Goal: Check status: Check status

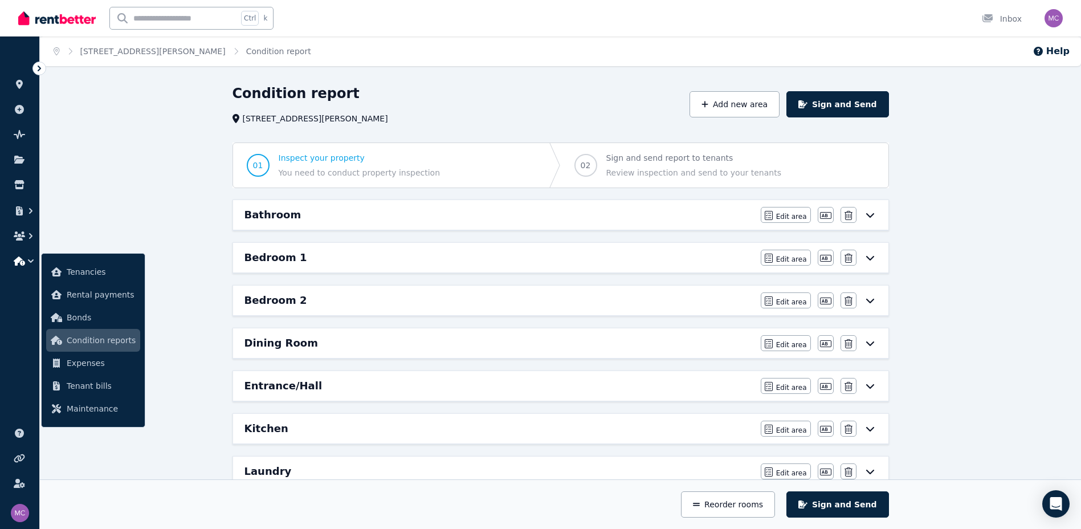
click at [37, 66] on icon at bounding box center [39, 68] width 11 height 11
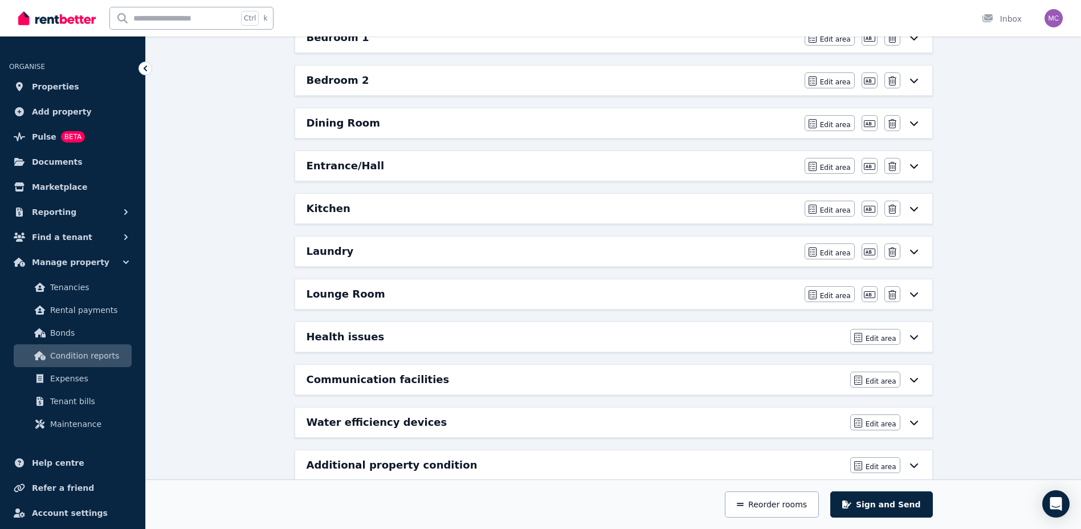
scroll to position [242, 0]
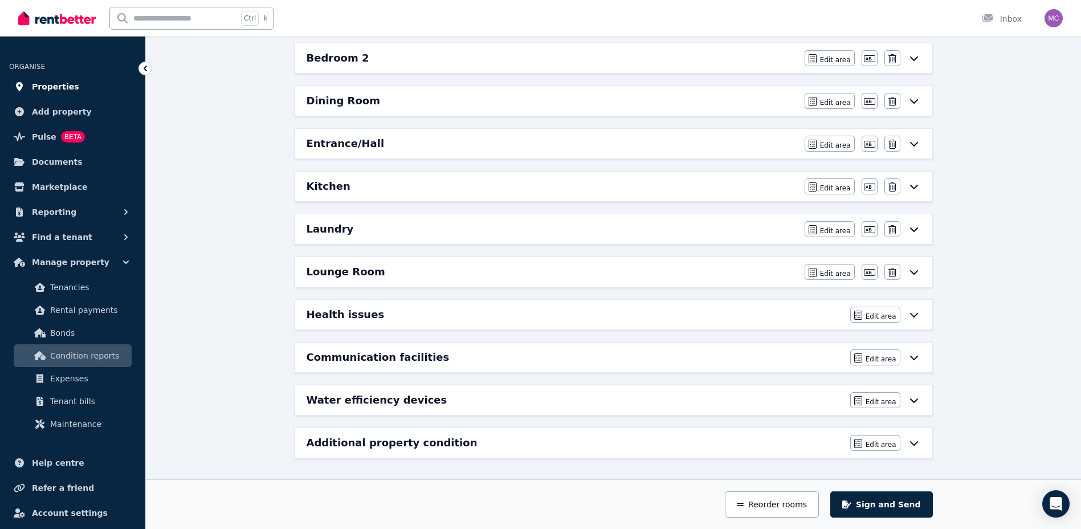
click at [80, 85] on link "Properties" at bounding box center [72, 86] width 127 height 23
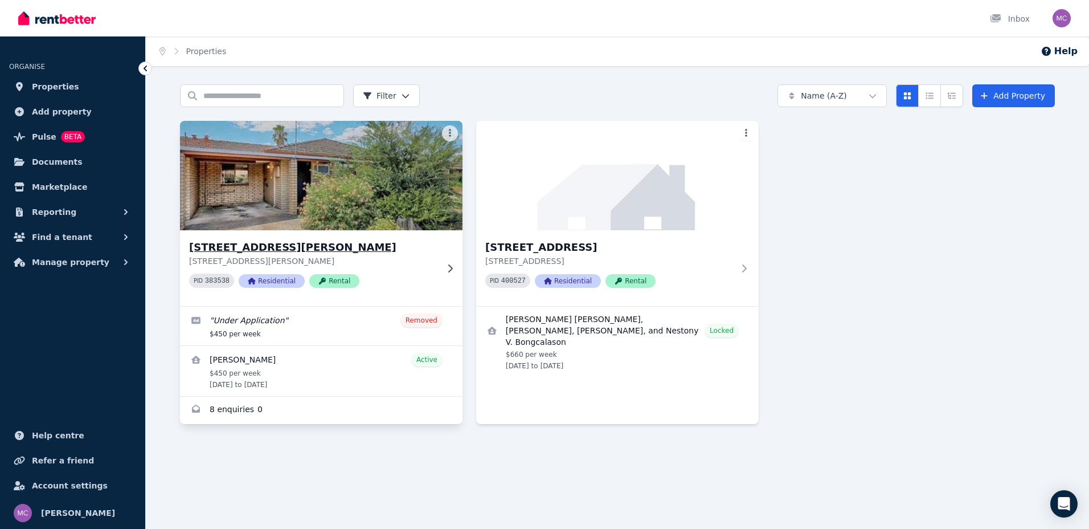
click at [268, 247] on h3 "[STREET_ADDRESS][PERSON_NAME]" at bounding box center [313, 247] width 248 height 16
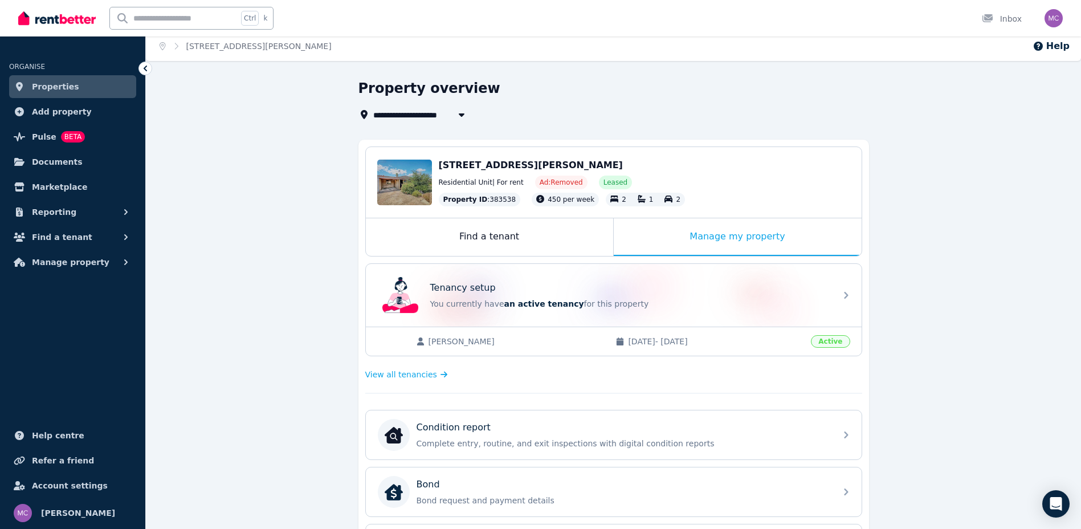
scroll to position [57, 0]
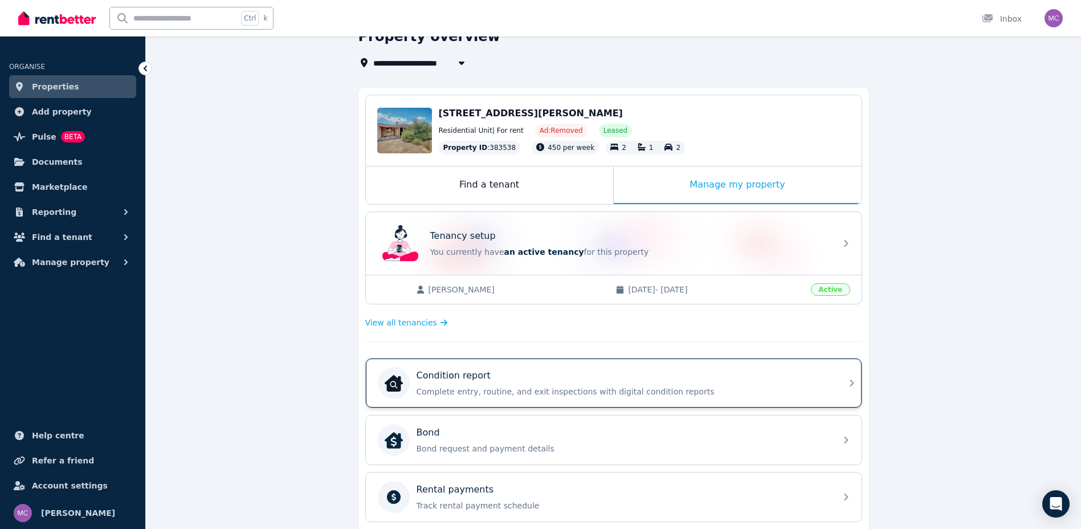
click at [623, 385] on div "Condition report Complete entry, routine, and exit inspections with digital con…" at bounding box center [623, 383] width 413 height 28
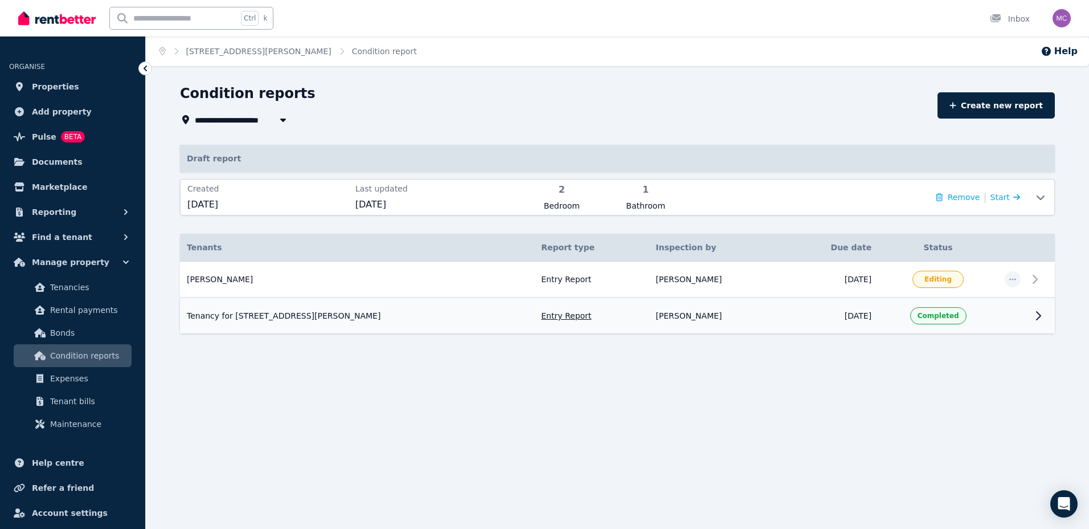
click at [534, 314] on td "Entry Report" at bounding box center [591, 315] width 115 height 36
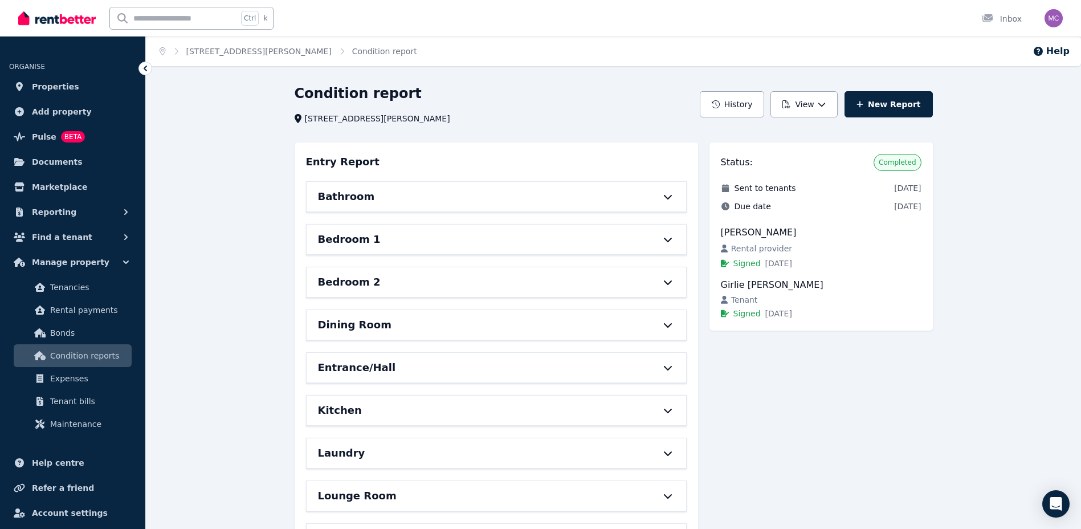
click at [666, 234] on div "Bedroom 1" at bounding box center [496, 240] width 379 height 30
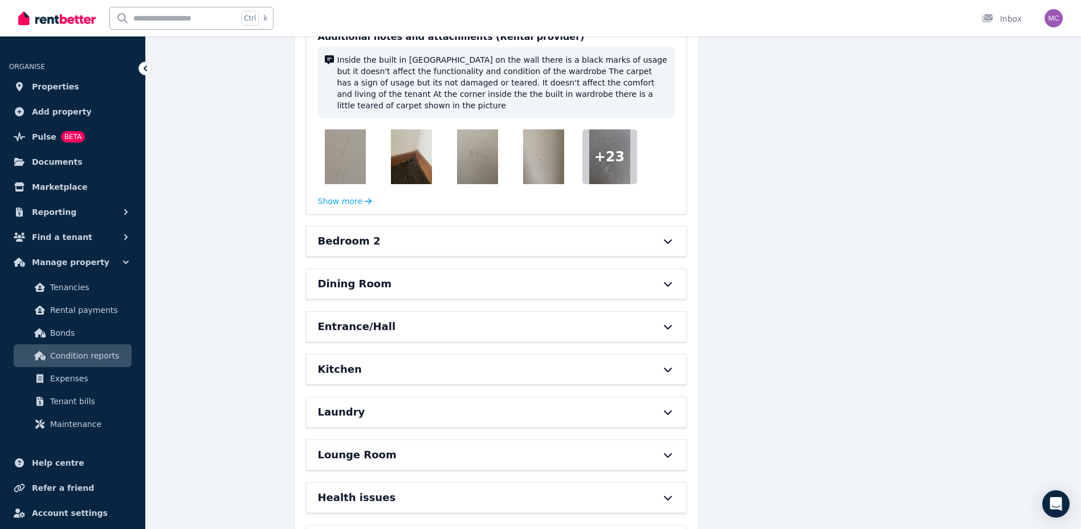
scroll to position [1083, 0]
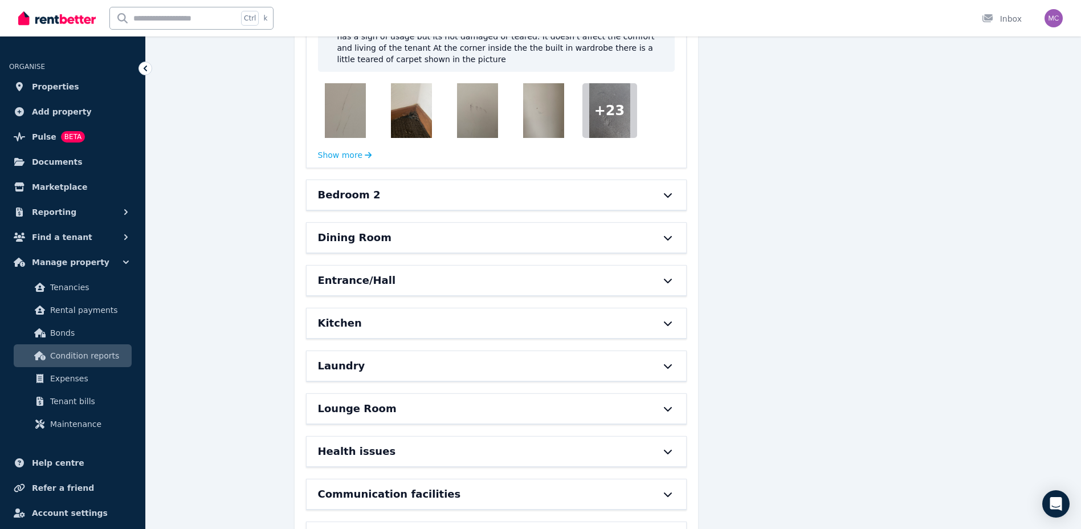
click at [669, 190] on icon at bounding box center [668, 194] width 14 height 9
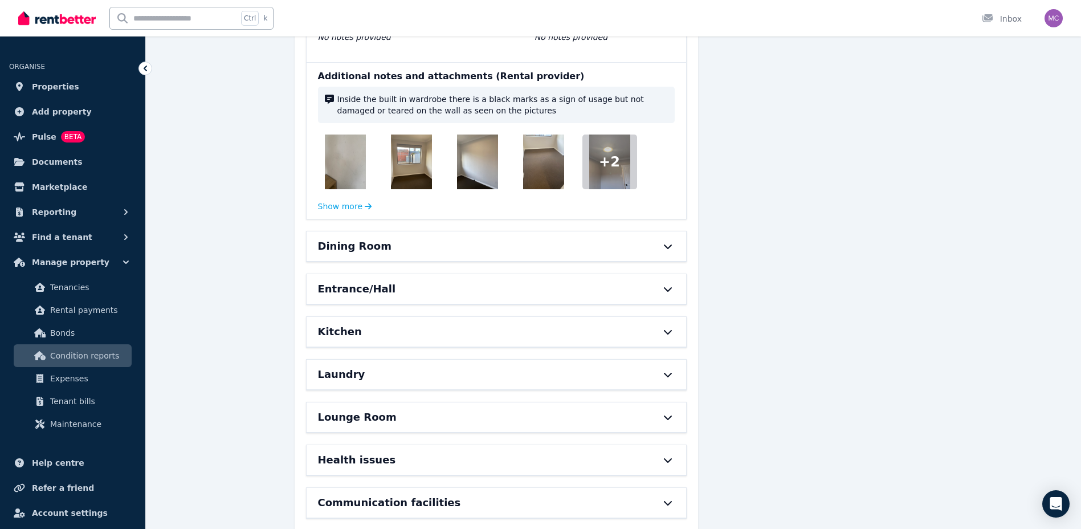
scroll to position [2108, 0]
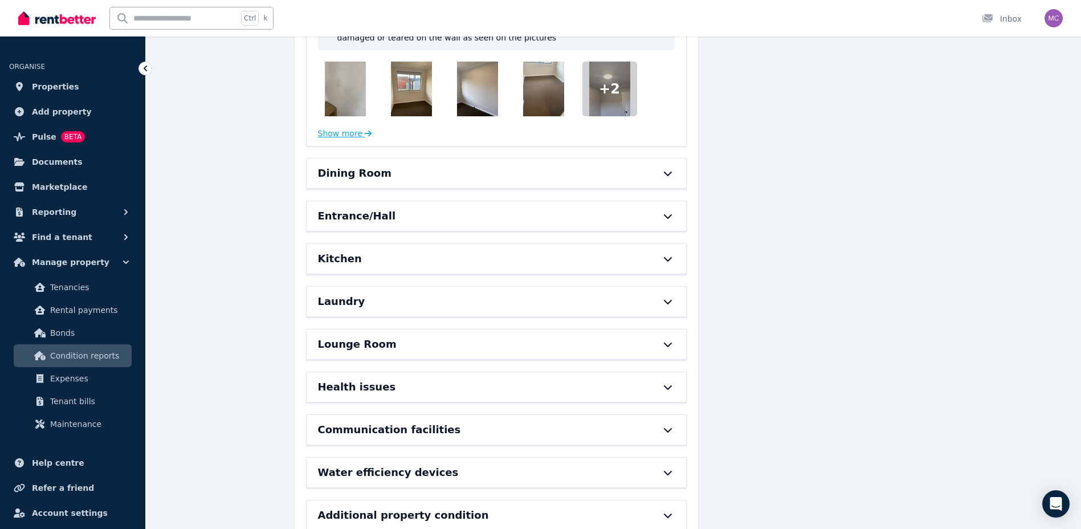
click at [357, 128] on button "Show more" at bounding box center [345, 133] width 54 height 11
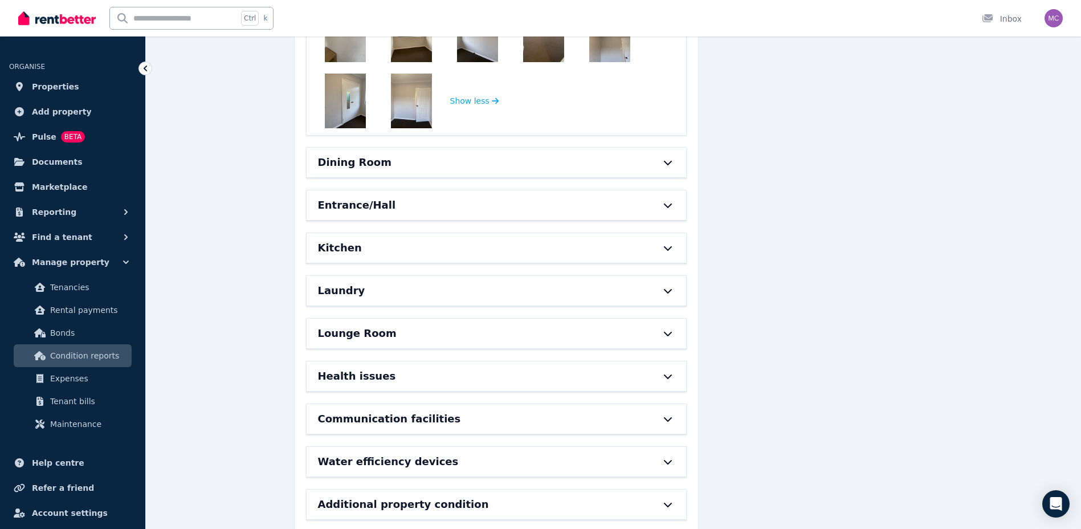
scroll to position [2174, 0]
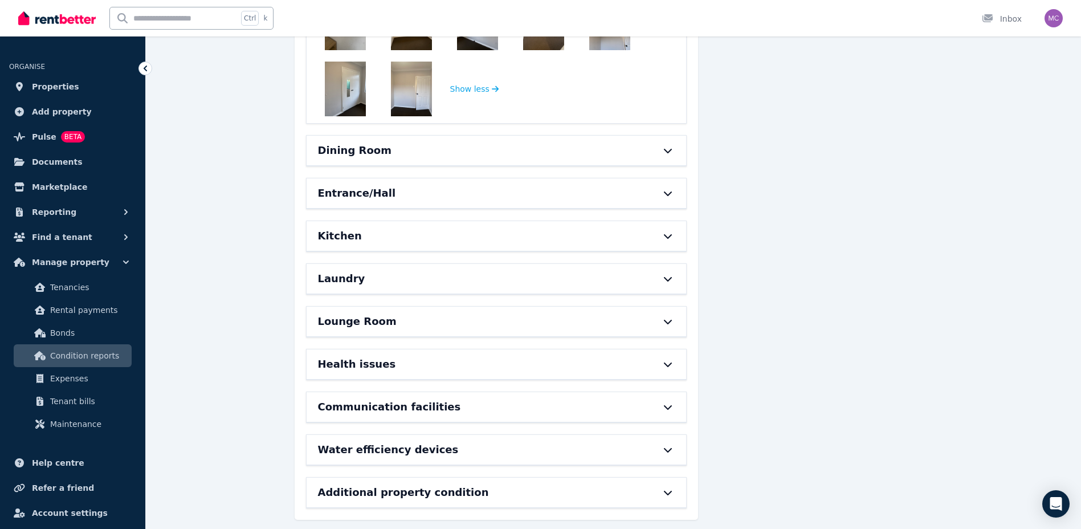
click at [666, 189] on icon at bounding box center [668, 193] width 14 height 9
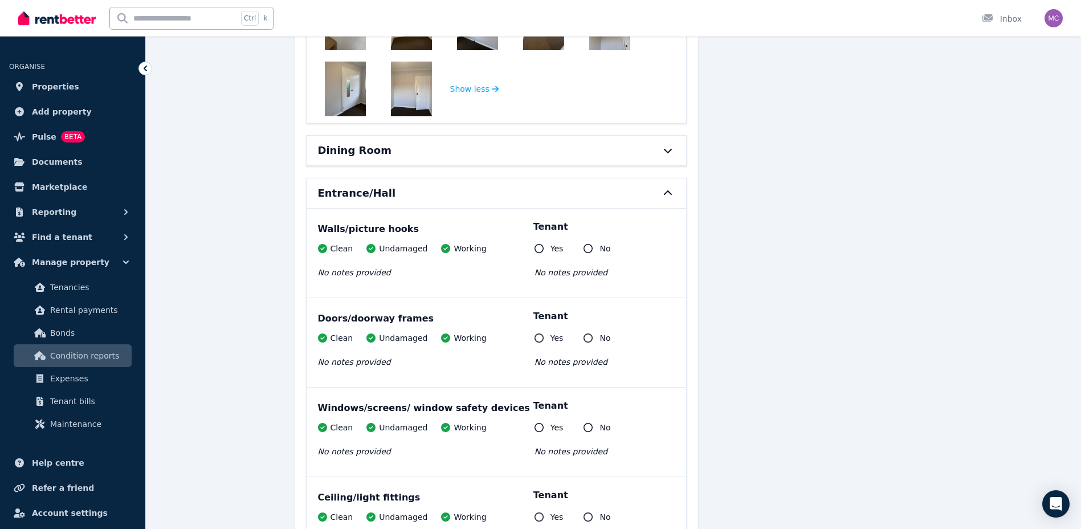
click at [668, 149] on icon at bounding box center [667, 151] width 8 height 5
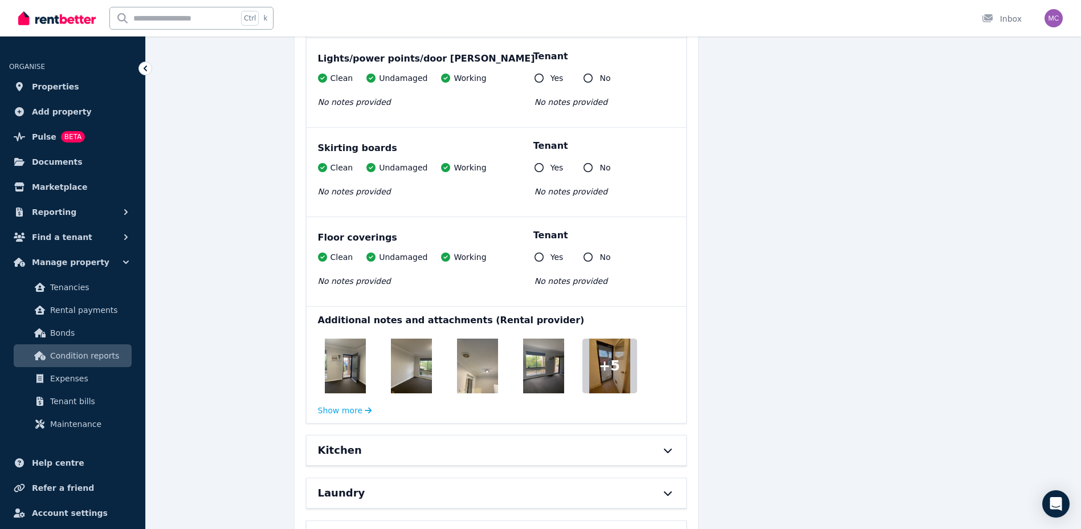
scroll to position [3656, 0]
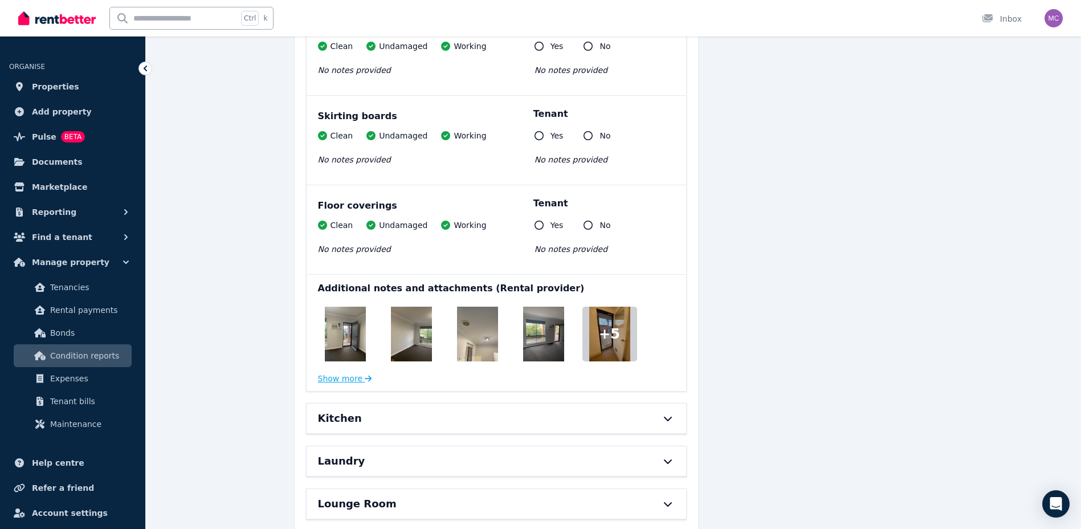
click at [356, 373] on button "Show more" at bounding box center [345, 378] width 54 height 11
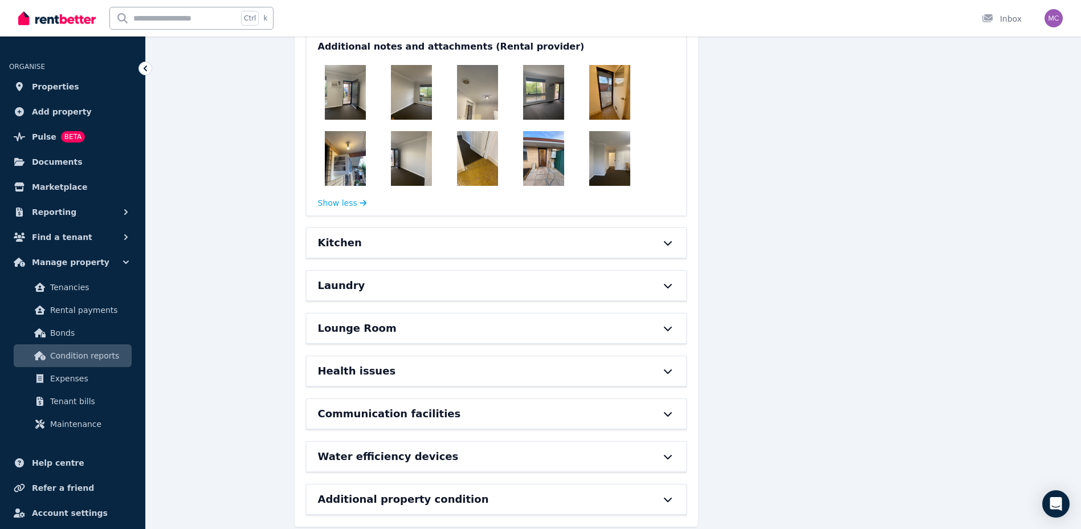
scroll to position [3904, 0]
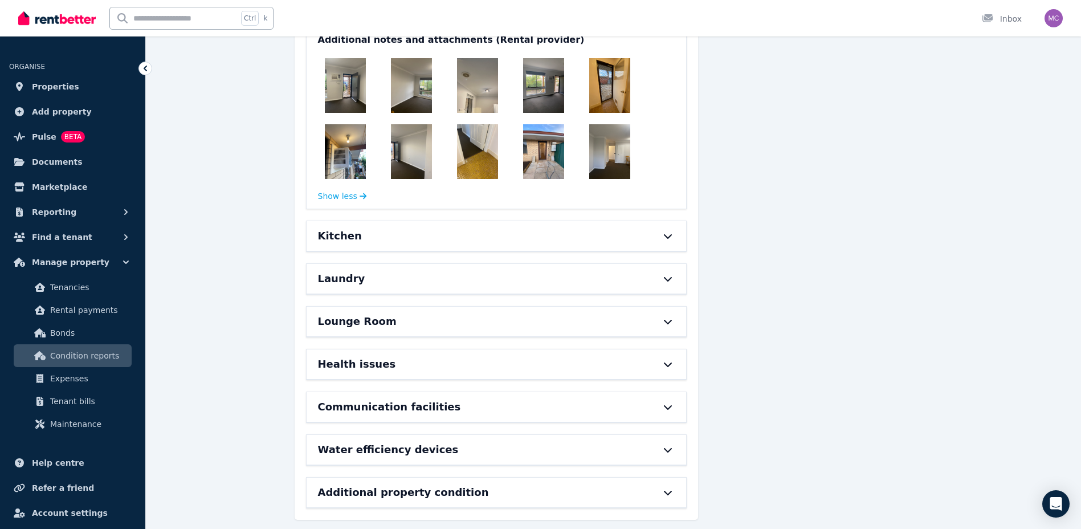
click at [666, 360] on icon at bounding box center [668, 364] width 14 height 9
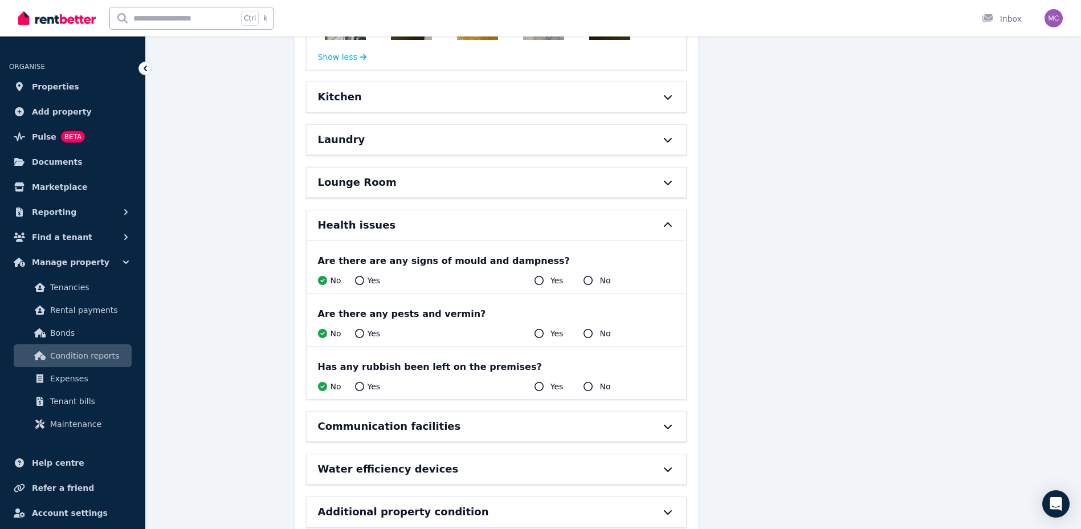
scroll to position [4063, 0]
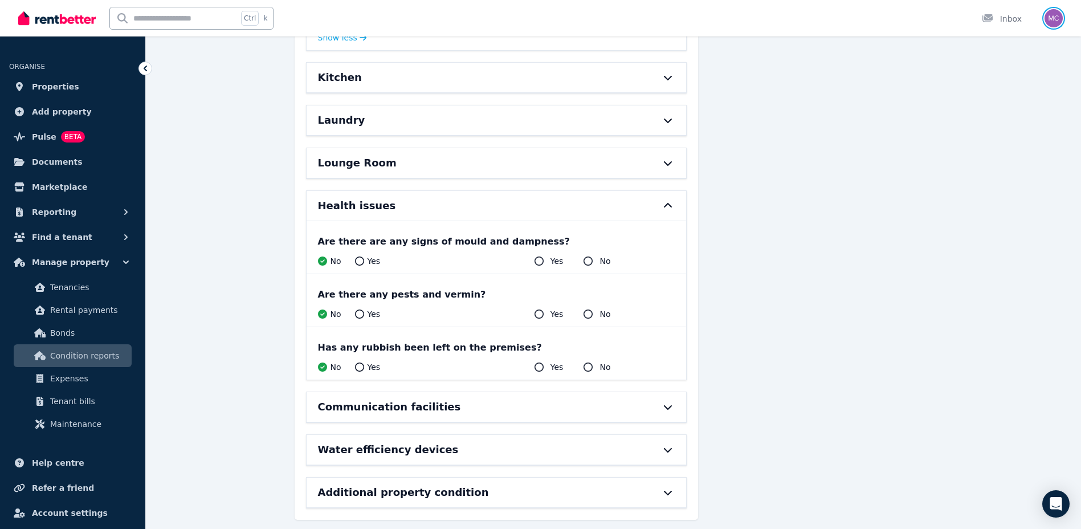
click at [1055, 14] on img "button" at bounding box center [1053, 18] width 18 height 18
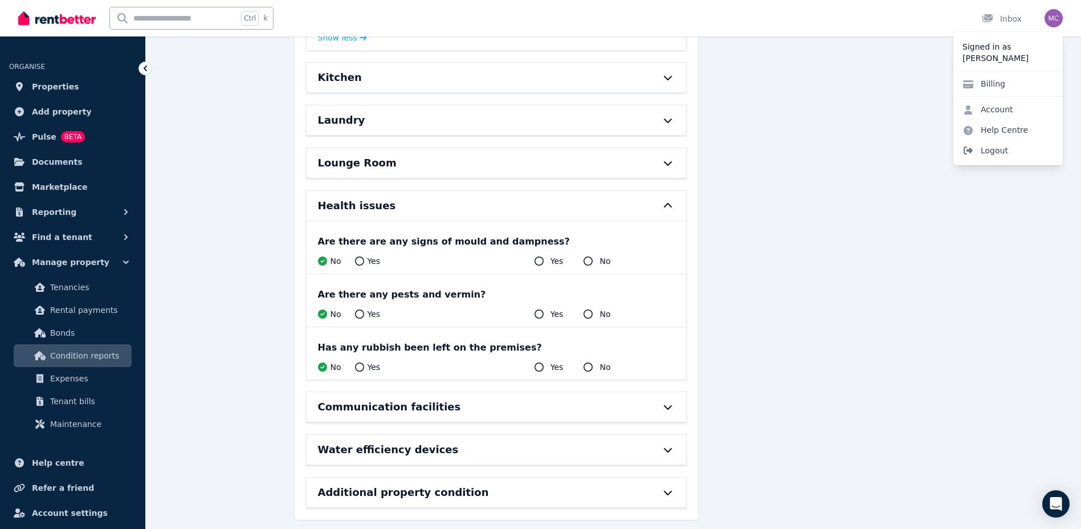
click at [995, 149] on span "Logout" at bounding box center [1007, 150] width 109 height 21
click at [993, 148] on span "Logout" at bounding box center [1007, 150] width 109 height 21
